Goal: Navigation & Orientation: Understand site structure

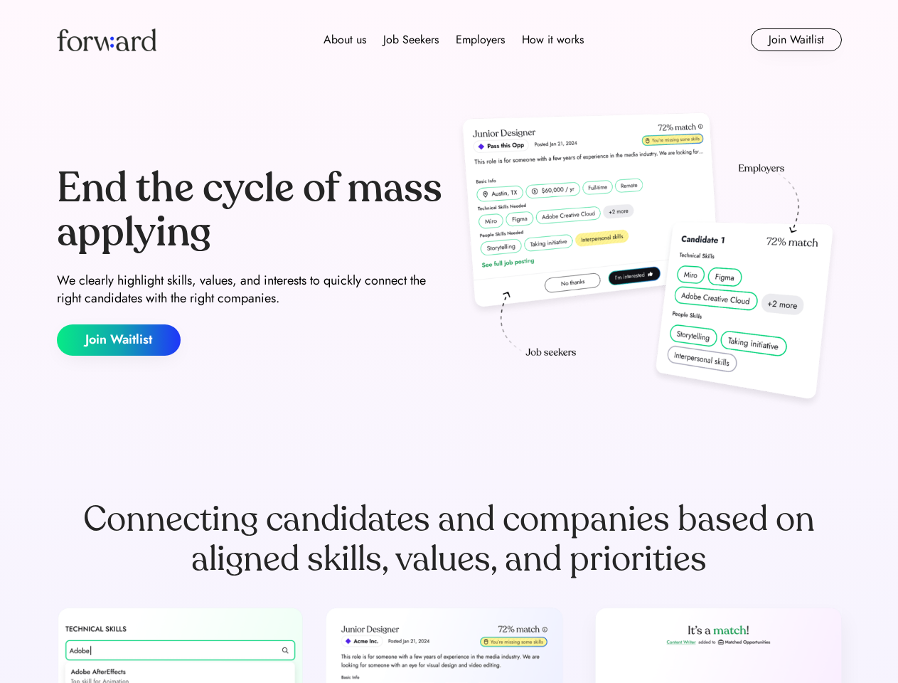
click at [449, 341] on div "End the cycle of mass applying We clearly highlight skills, values, and interes…" at bounding box center [449, 261] width 785 height 306
click at [450, 40] on div "About us Job Seekers Employers How it works" at bounding box center [454, 39] width 561 height 17
click at [107, 40] on img at bounding box center [107, 39] width 100 height 23
click at [454, 40] on div "About us Job Seekers Employers How it works" at bounding box center [454, 39] width 561 height 17
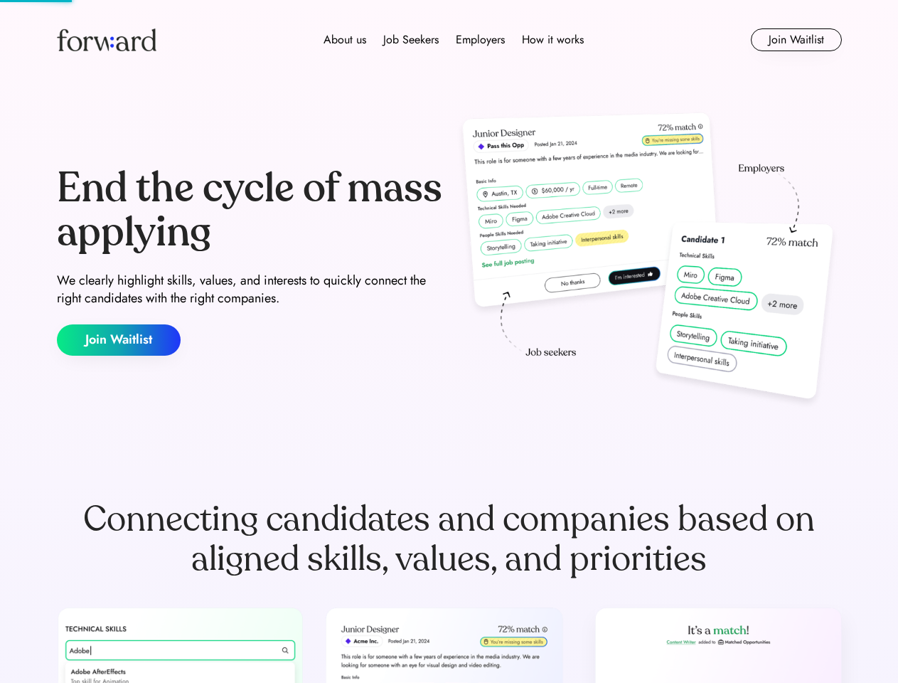
click at [345, 40] on div "About us" at bounding box center [345, 39] width 43 height 17
click at [411, 40] on div "Job Seekers" at bounding box center [410, 39] width 55 height 17
click at [480, 40] on div "Employers" at bounding box center [480, 39] width 49 height 17
click at [552, 40] on div "How it works" at bounding box center [553, 39] width 62 height 17
click at [796, 40] on button "Join Waitlist" at bounding box center [796, 39] width 91 height 23
